Goal: Find specific page/section: Find specific page/section

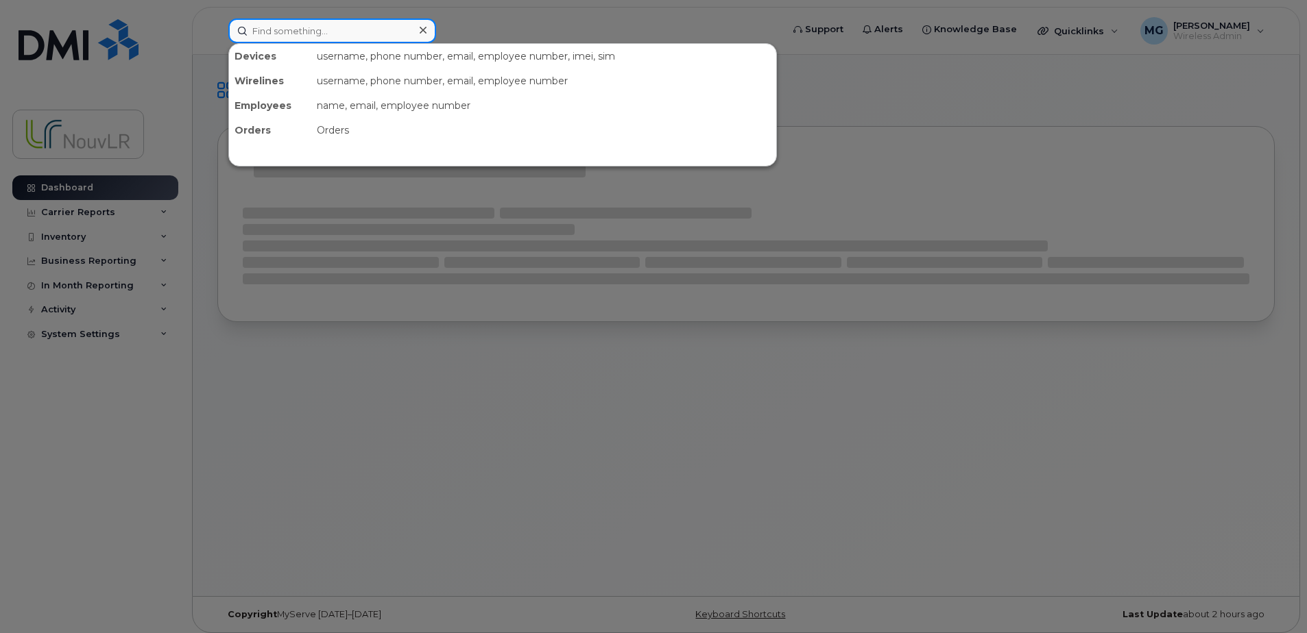
click at [269, 26] on input at bounding box center [332, 31] width 208 height 25
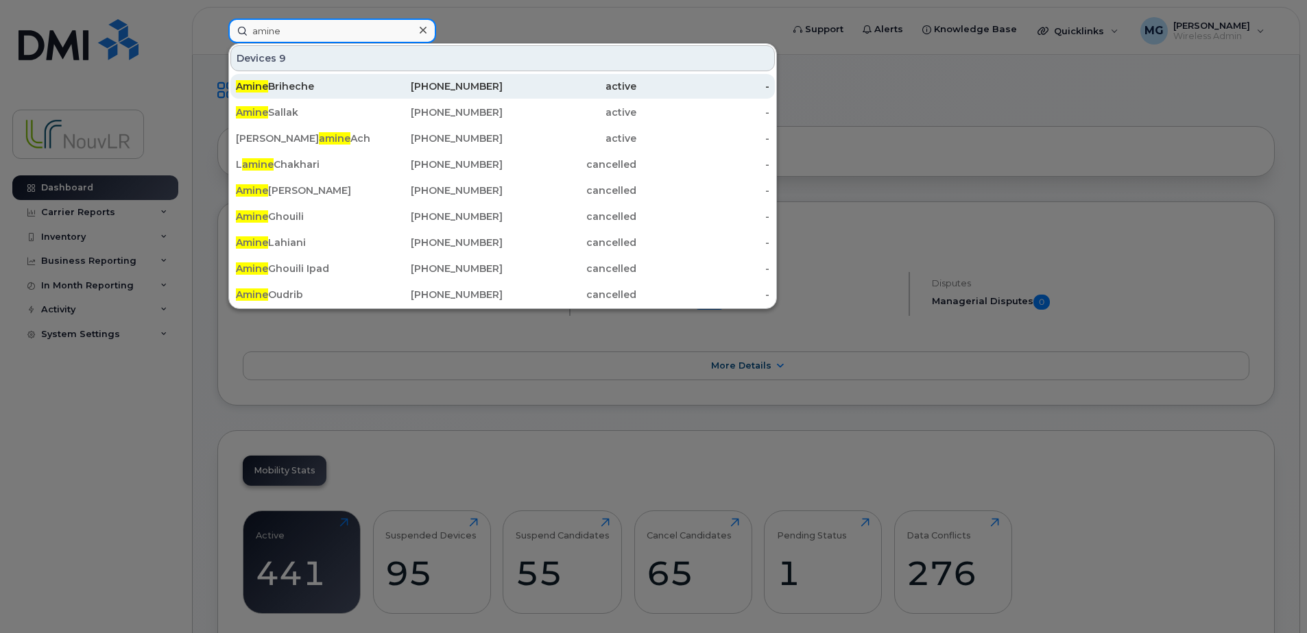
type input "amine"
click at [298, 90] on div "[PERSON_NAME]" at bounding box center [303, 87] width 134 height 14
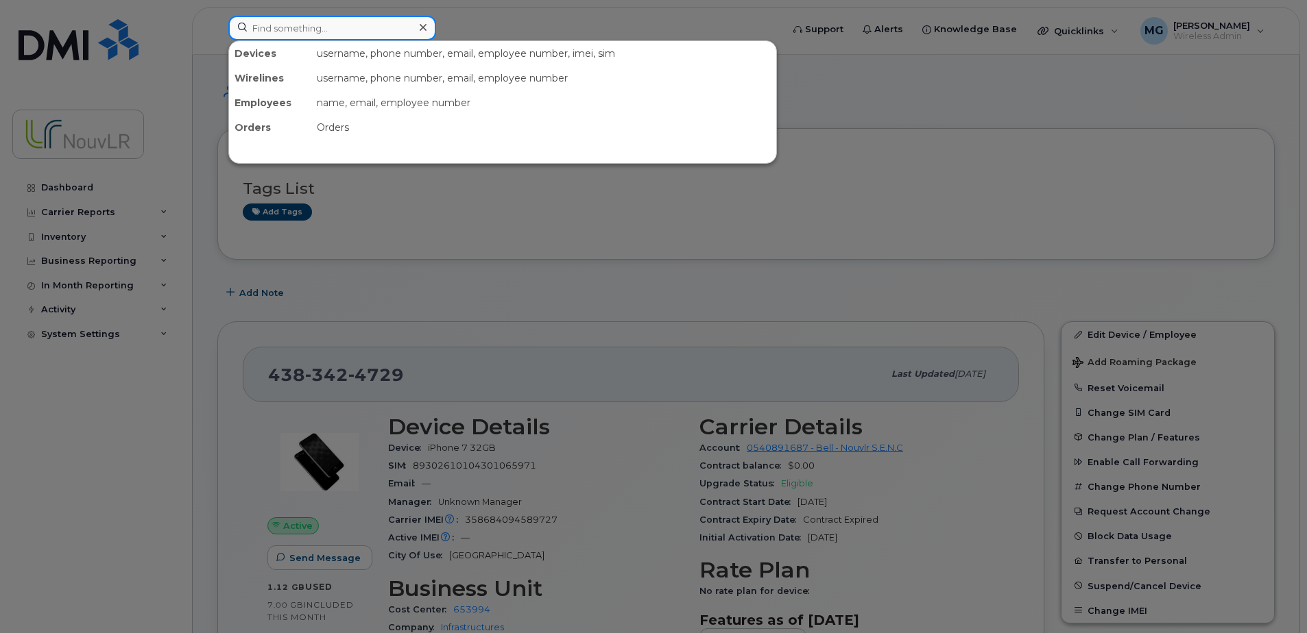
click at [271, 27] on input at bounding box center [332, 28] width 208 height 25
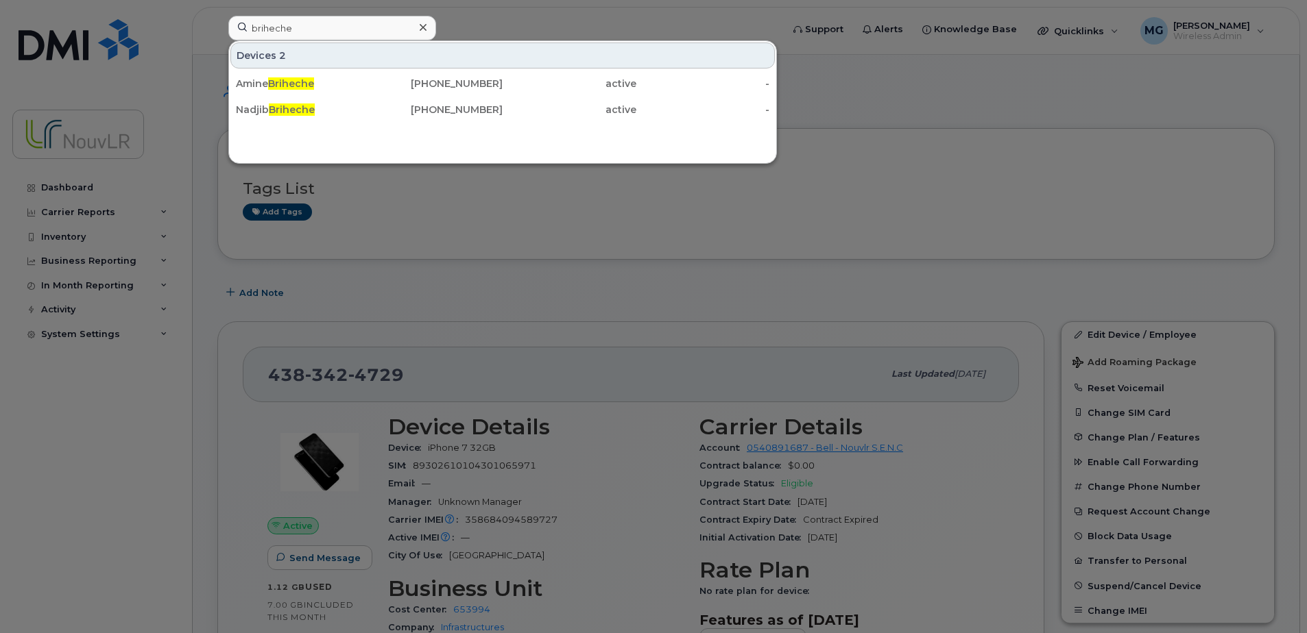
click at [503, 27] on div at bounding box center [653, 316] width 1307 height 633
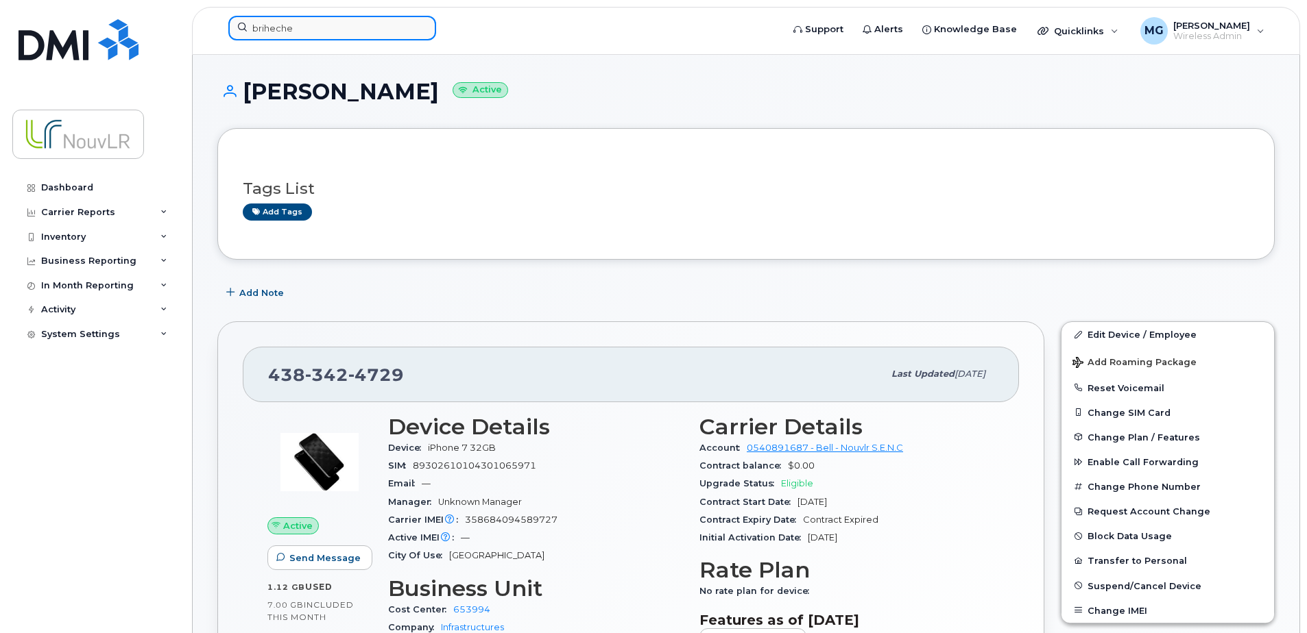
click at [301, 29] on input "briheche" at bounding box center [332, 28] width 208 height 25
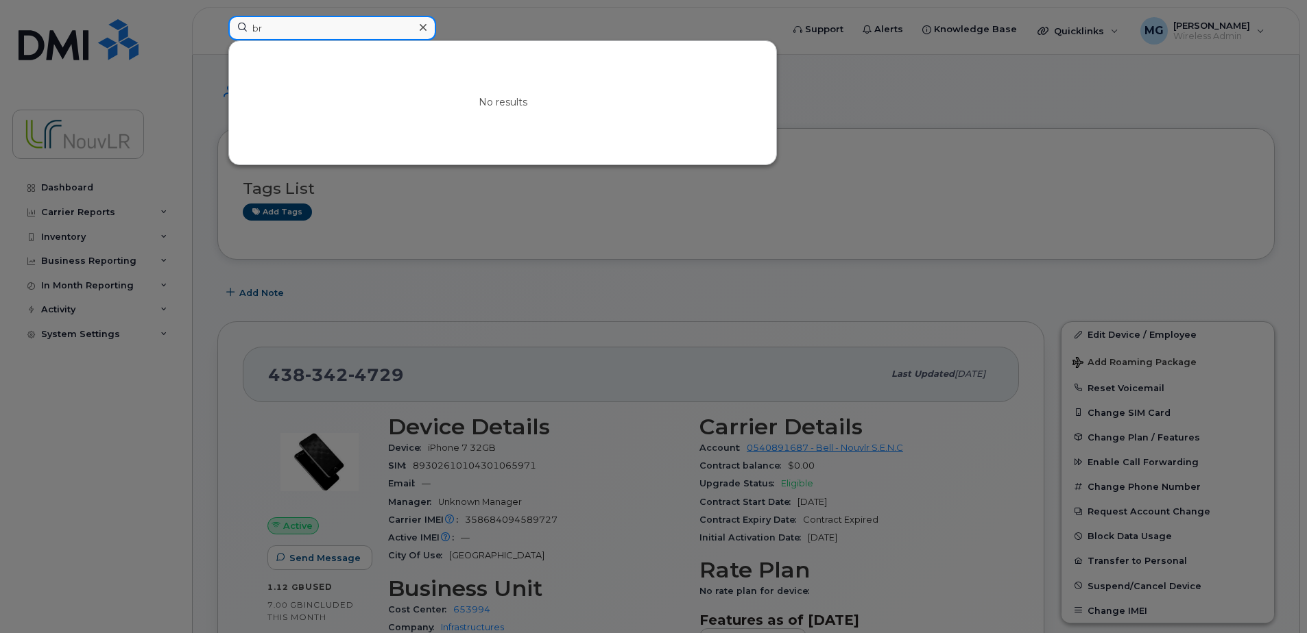
type input "b"
type input "hima"
click at [422, 25] on icon at bounding box center [423, 27] width 7 height 11
